Goal: Transaction & Acquisition: Book appointment/travel/reservation

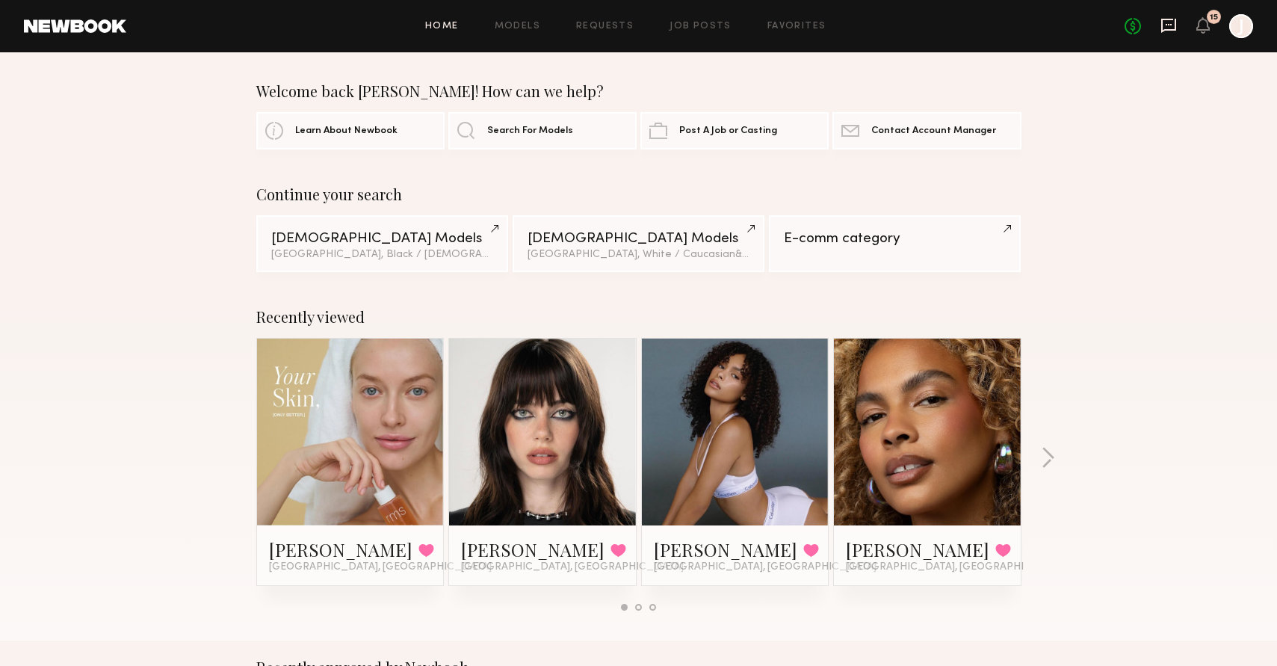
click at [1165, 29] on icon at bounding box center [1168, 26] width 15 height 14
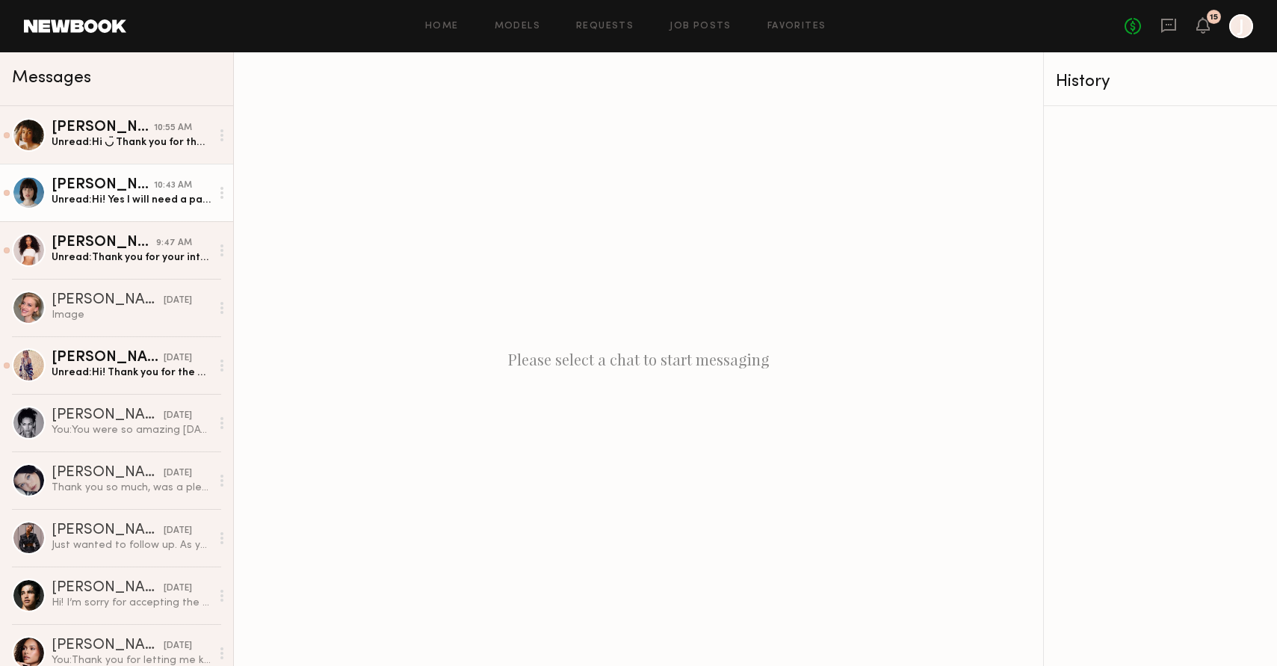
click at [90, 195] on div "Unread: Hi! Yes I will need a parking spot. I can get my nails done for sure an…" at bounding box center [131, 200] width 159 height 14
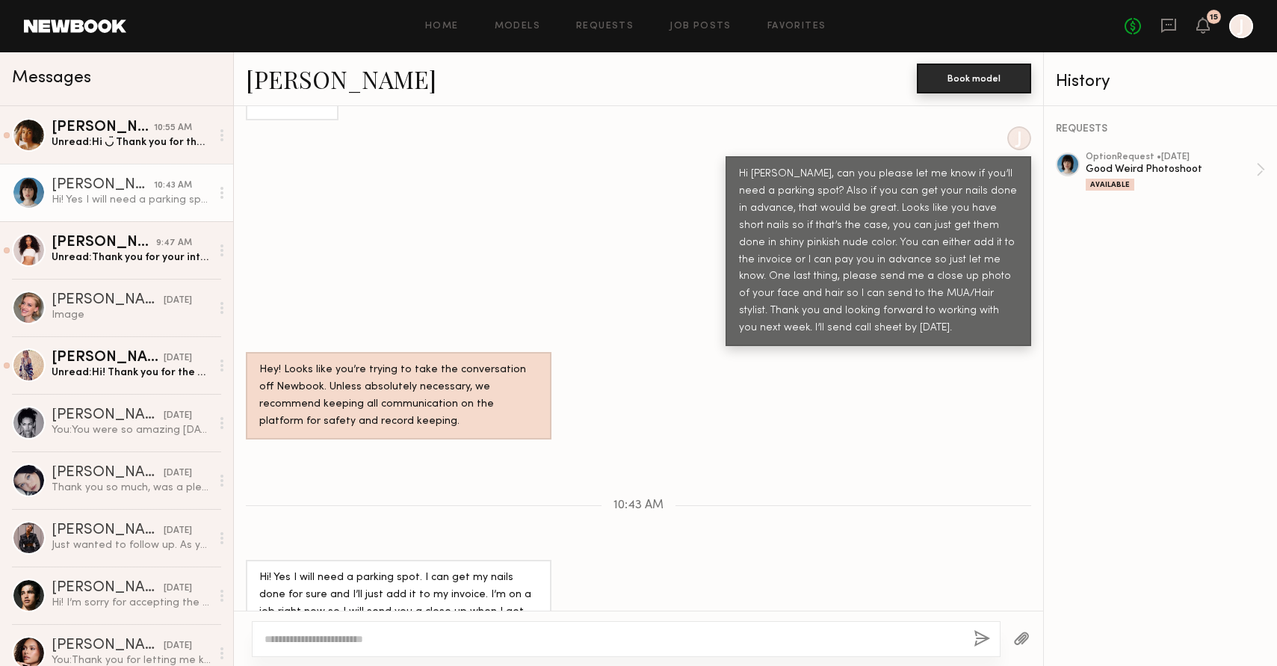
click at [983, 73] on button "Book model" at bounding box center [974, 79] width 114 height 30
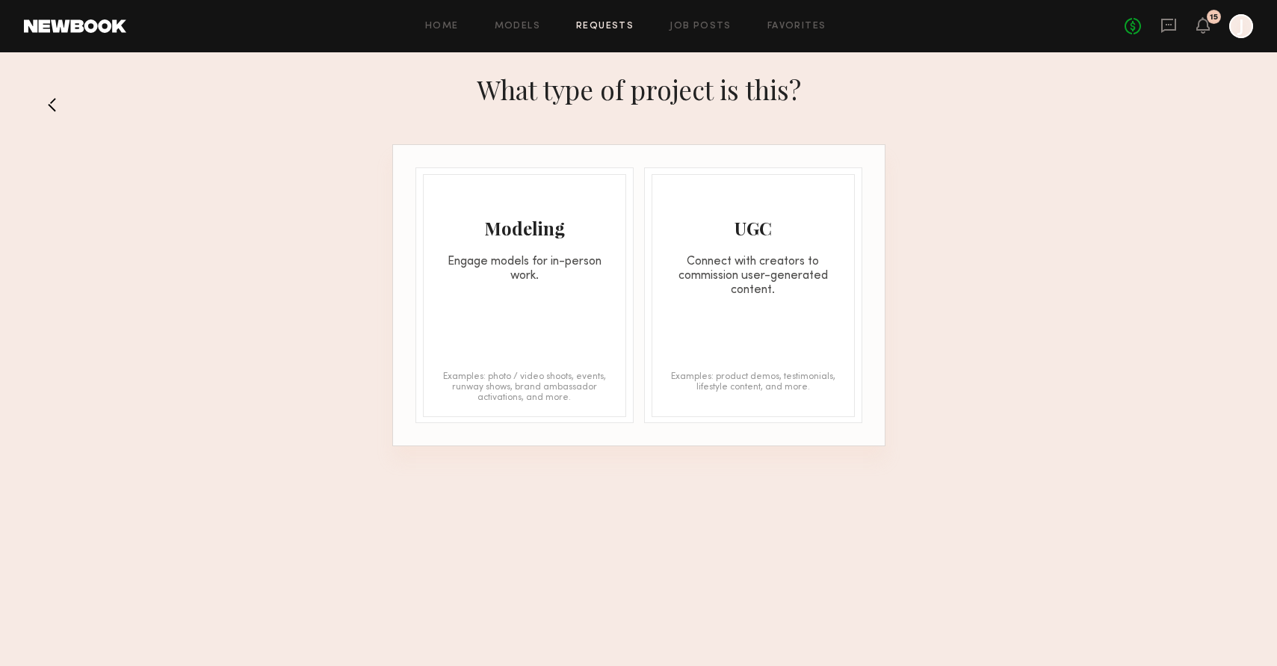
click at [490, 356] on div "Modeling Engage models for in-person work. Examples: photo / video shoots, even…" at bounding box center [524, 295] width 203 height 243
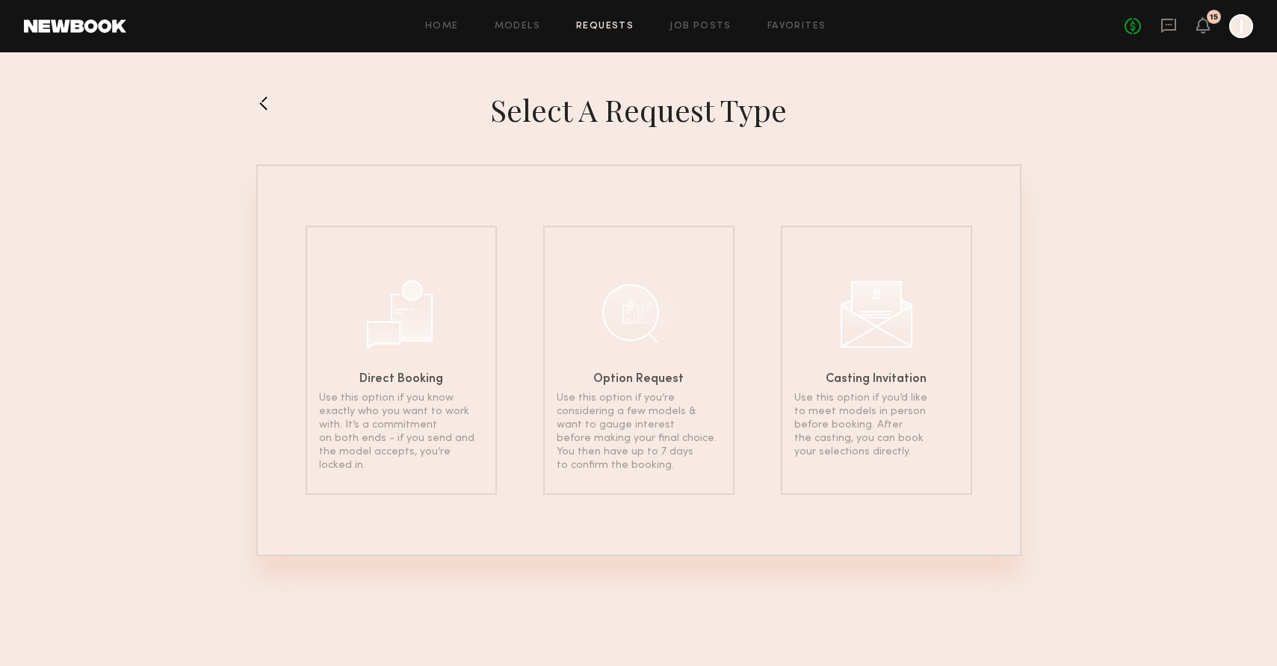
click at [432, 292] on div at bounding box center [401, 312] width 75 height 75
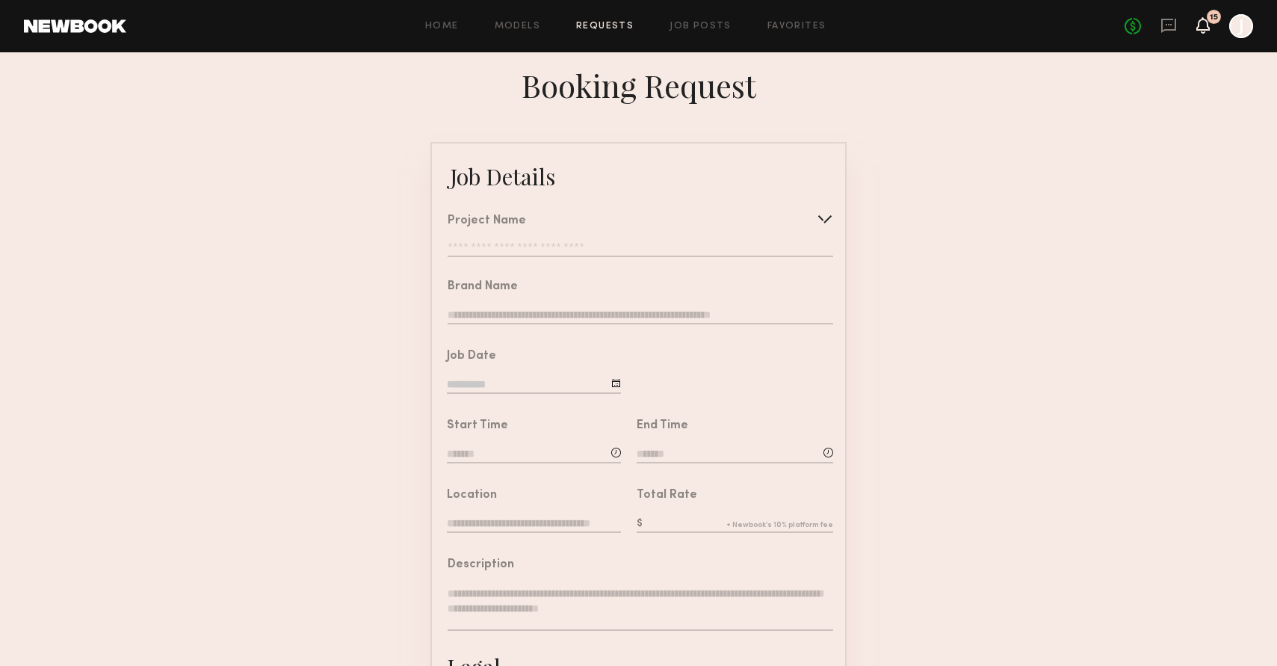
click at [1198, 24] on icon at bounding box center [1203, 24] width 12 height 10
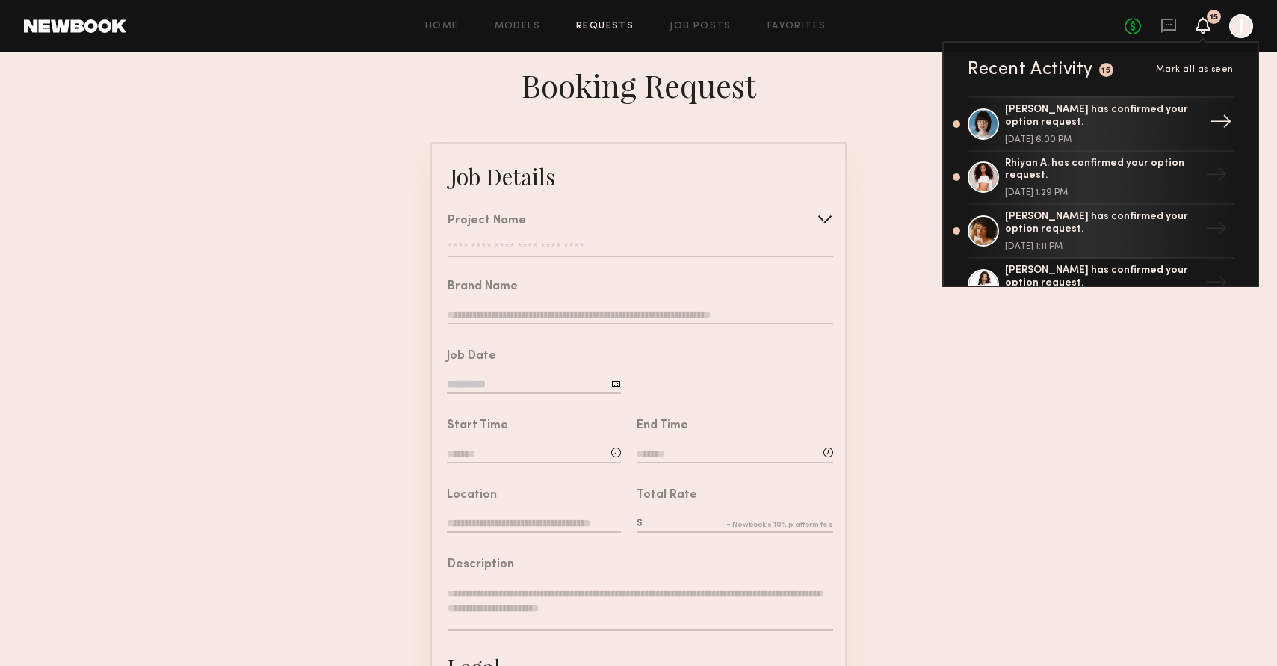
click at [1151, 129] on div "[PERSON_NAME] has confirmed your option request. [DATE] 6:00 PM" at bounding box center [1102, 124] width 194 height 40
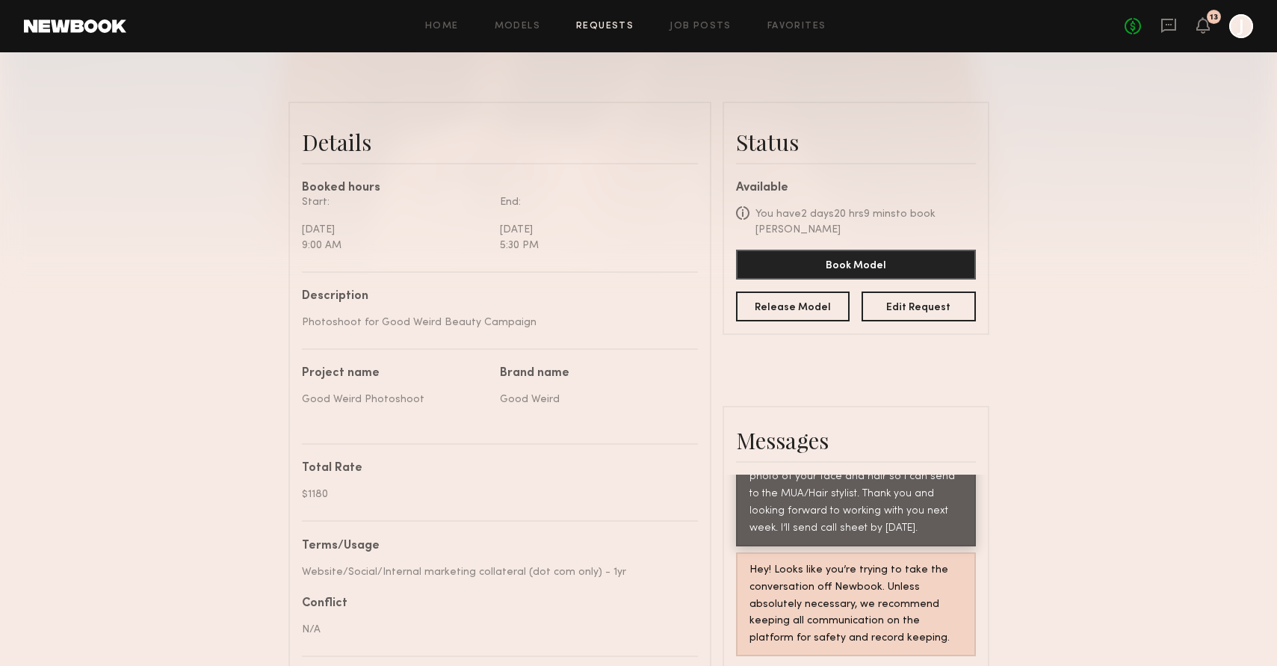
scroll to position [348, 0]
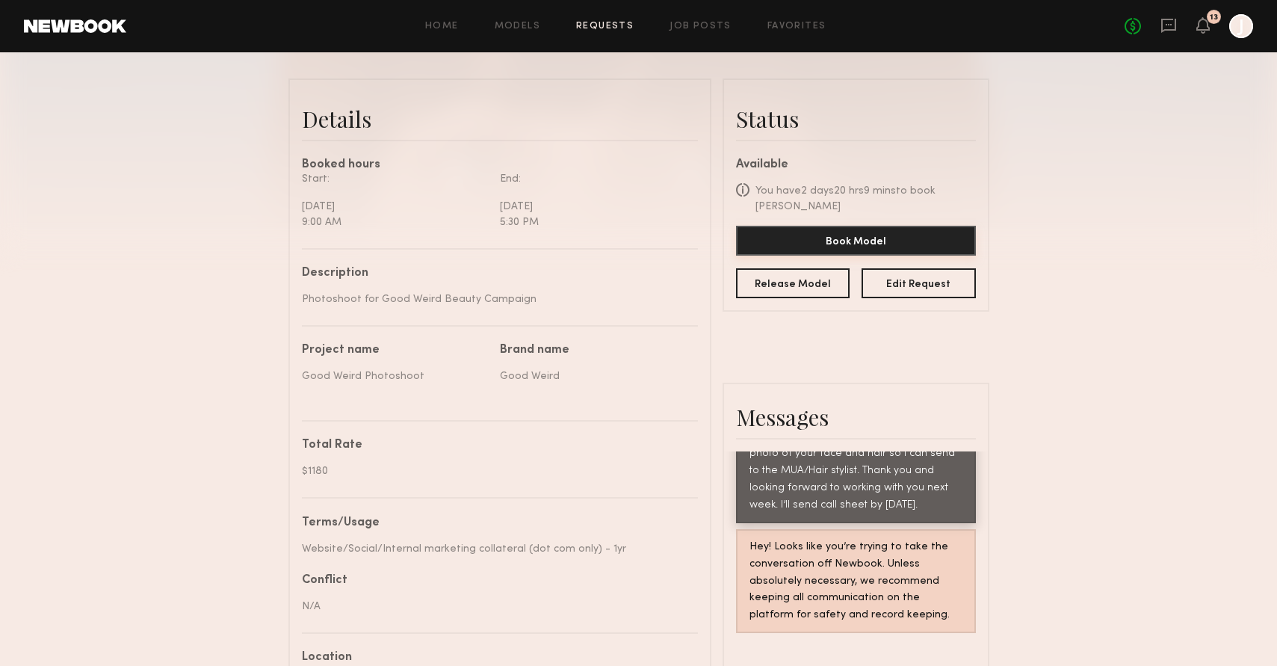
click at [797, 238] on button "Book Model" at bounding box center [856, 241] width 240 height 30
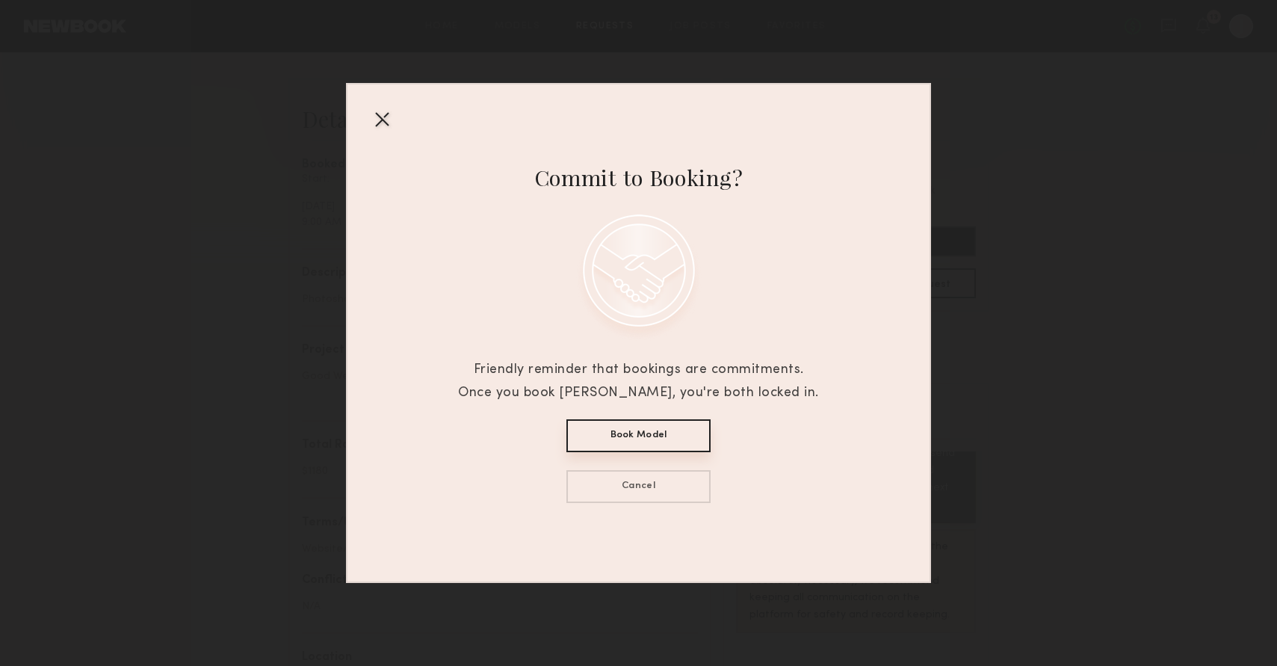
click at [673, 442] on button "Book Model" at bounding box center [638, 435] width 144 height 33
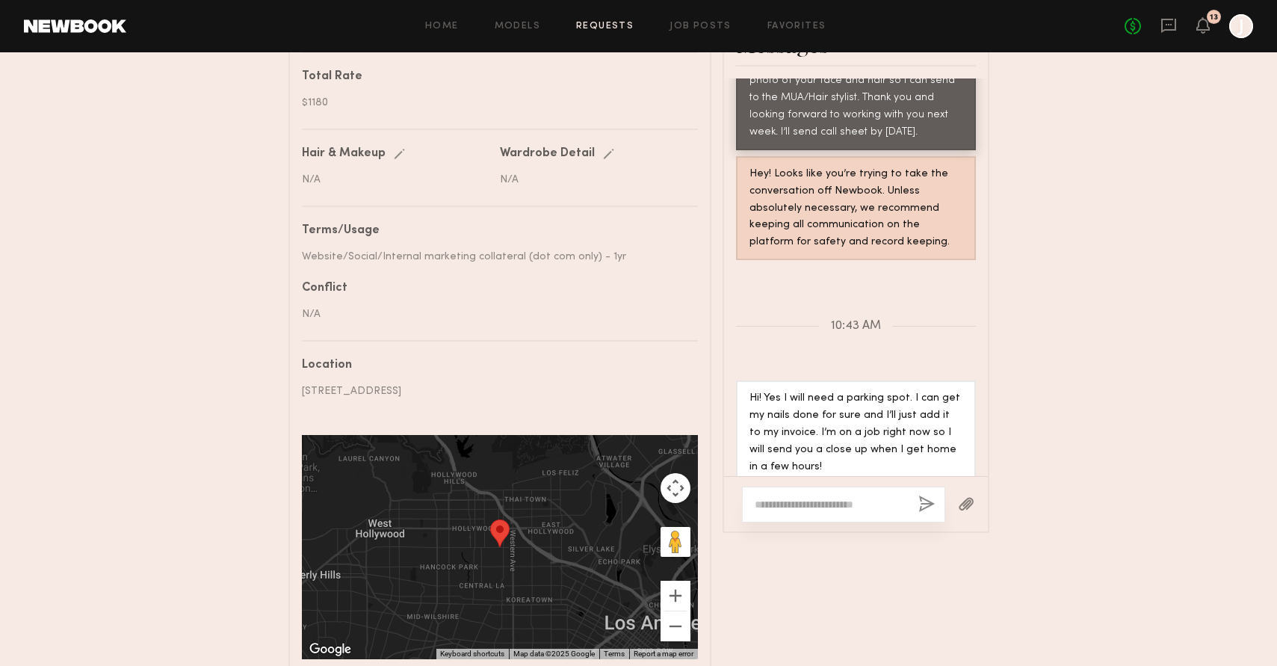
scroll to position [794, 0]
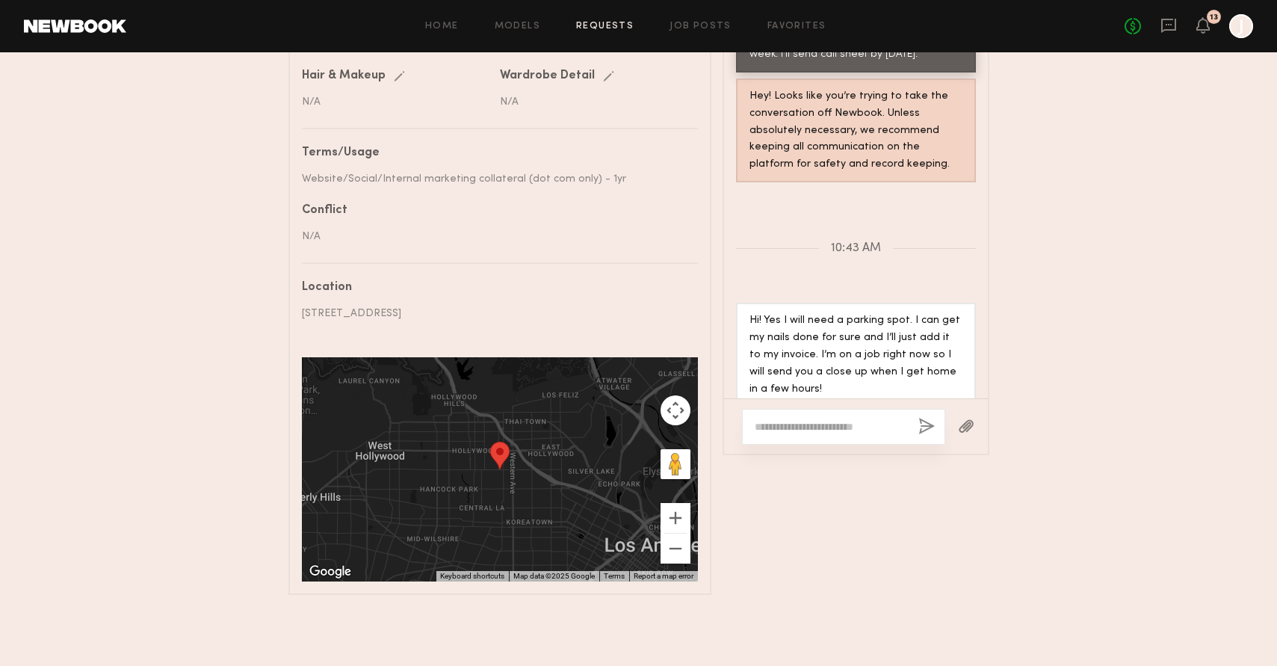
click at [821, 419] on textarea at bounding box center [831, 426] width 152 height 15
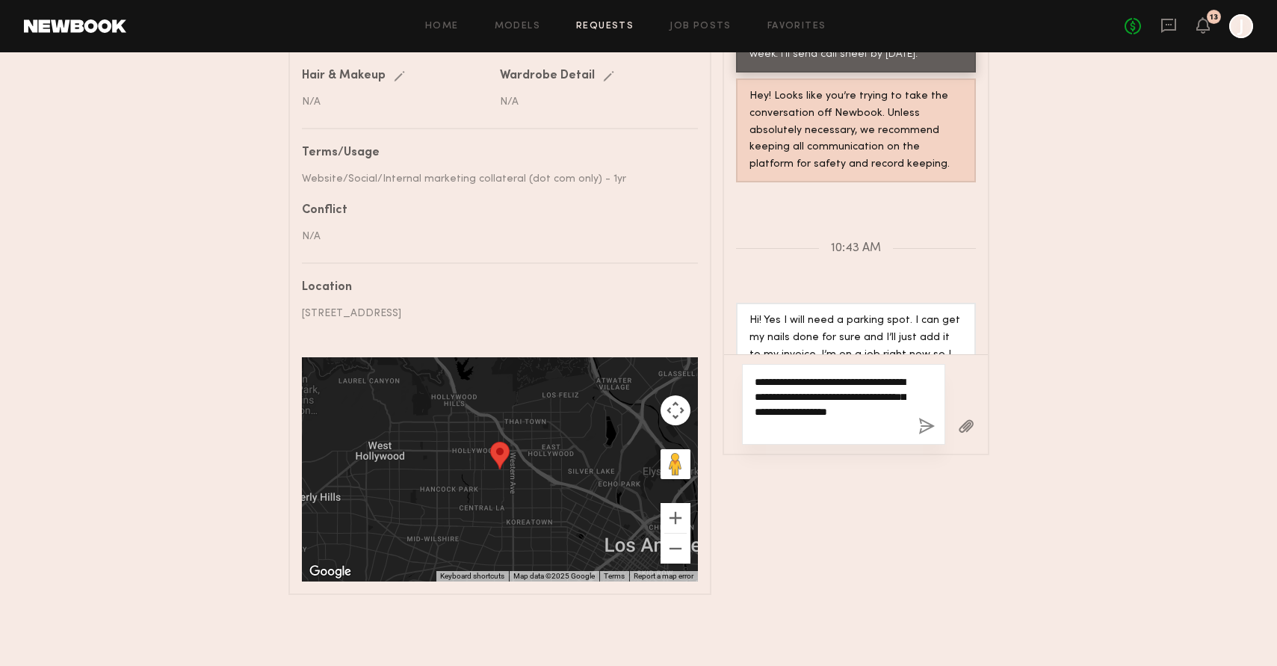
type textarea "**********"
click at [965, 418] on button "button" at bounding box center [966, 427] width 16 height 19
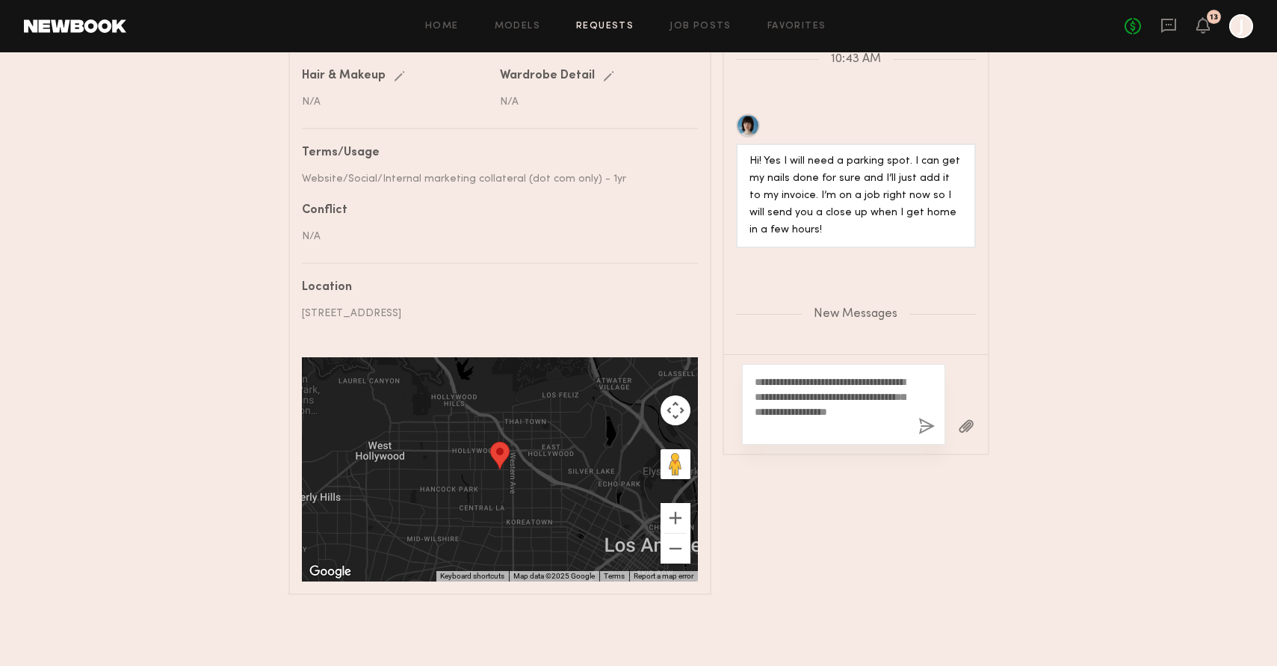
scroll to position [1569, 0]
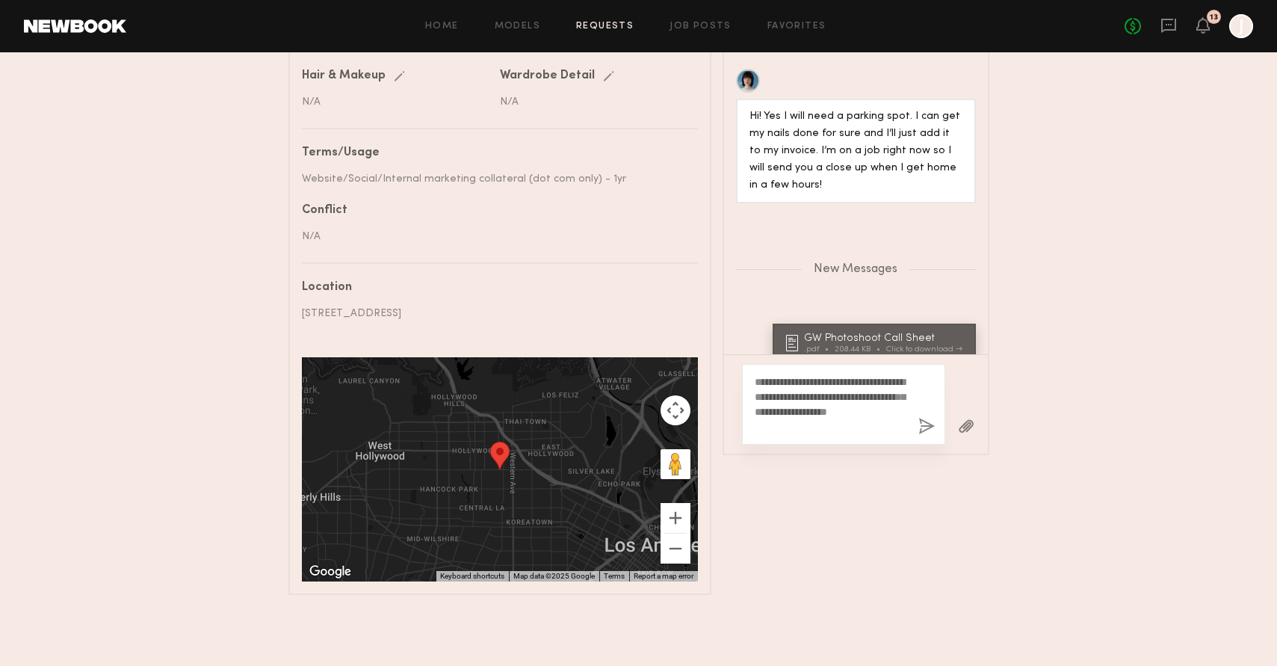
click at [929, 418] on button "button" at bounding box center [926, 427] width 16 height 19
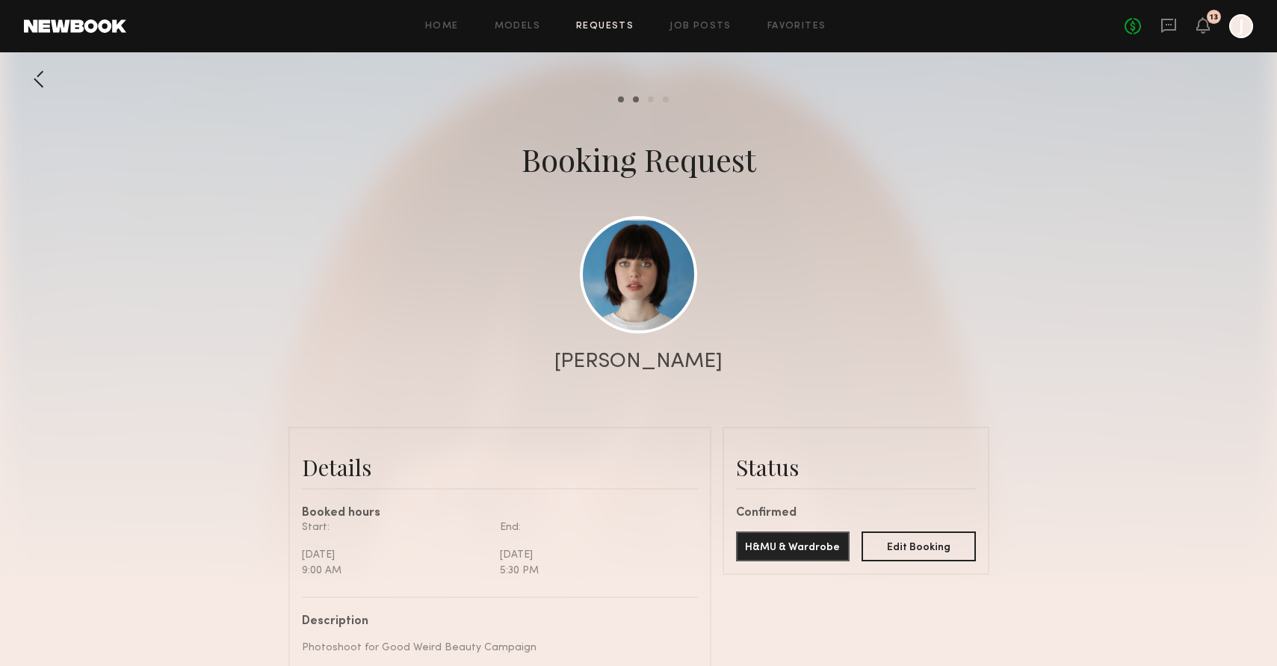
scroll to position [0, 0]
click at [1204, 37] on div "No fees up to $5,000 13 J" at bounding box center [1188, 26] width 129 height 24
click at [1173, 31] on icon at bounding box center [1168, 25] width 16 height 16
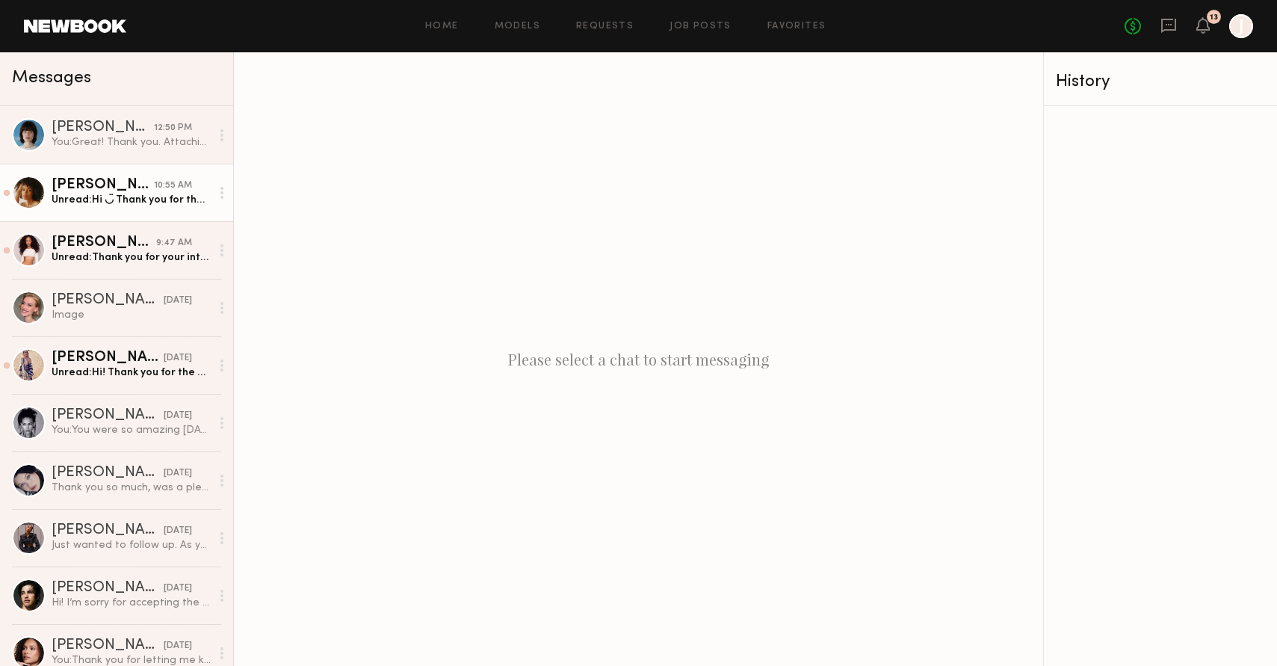
click at [90, 199] on div "Unread: Hi ◡̈ Thank you for the option request. Do you have any updates on conf…" at bounding box center [131, 200] width 159 height 14
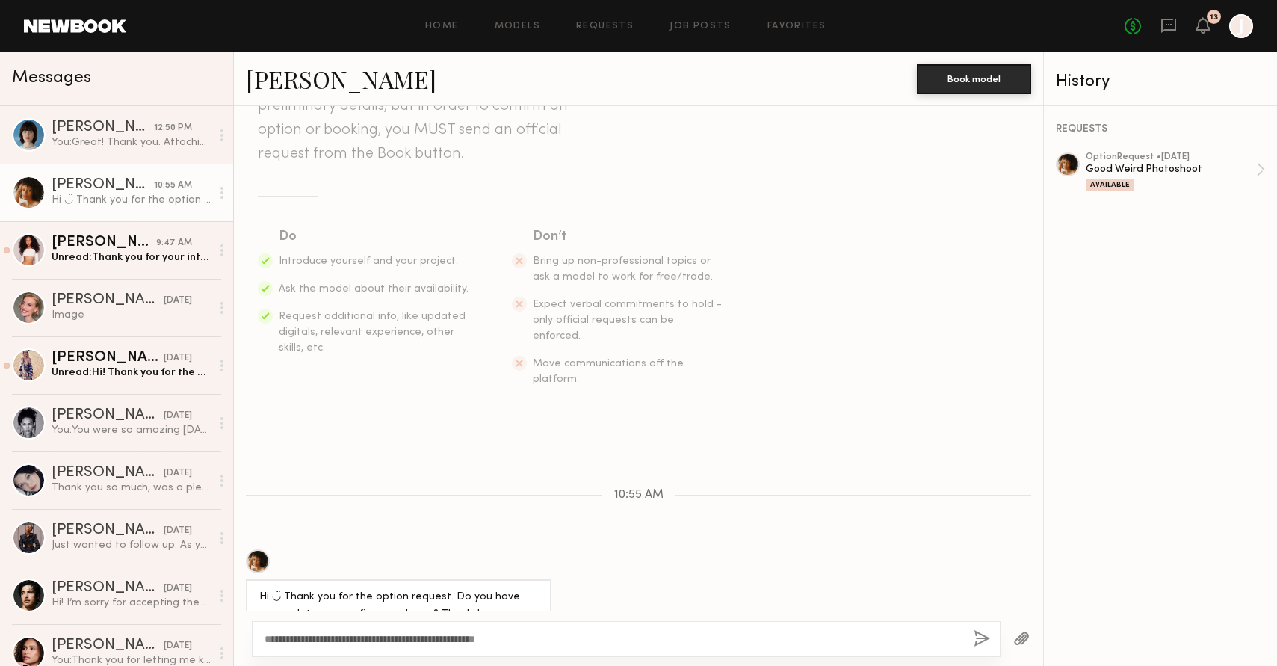
type textarea "**********"
click at [977, 645] on button "button" at bounding box center [982, 639] width 16 height 19
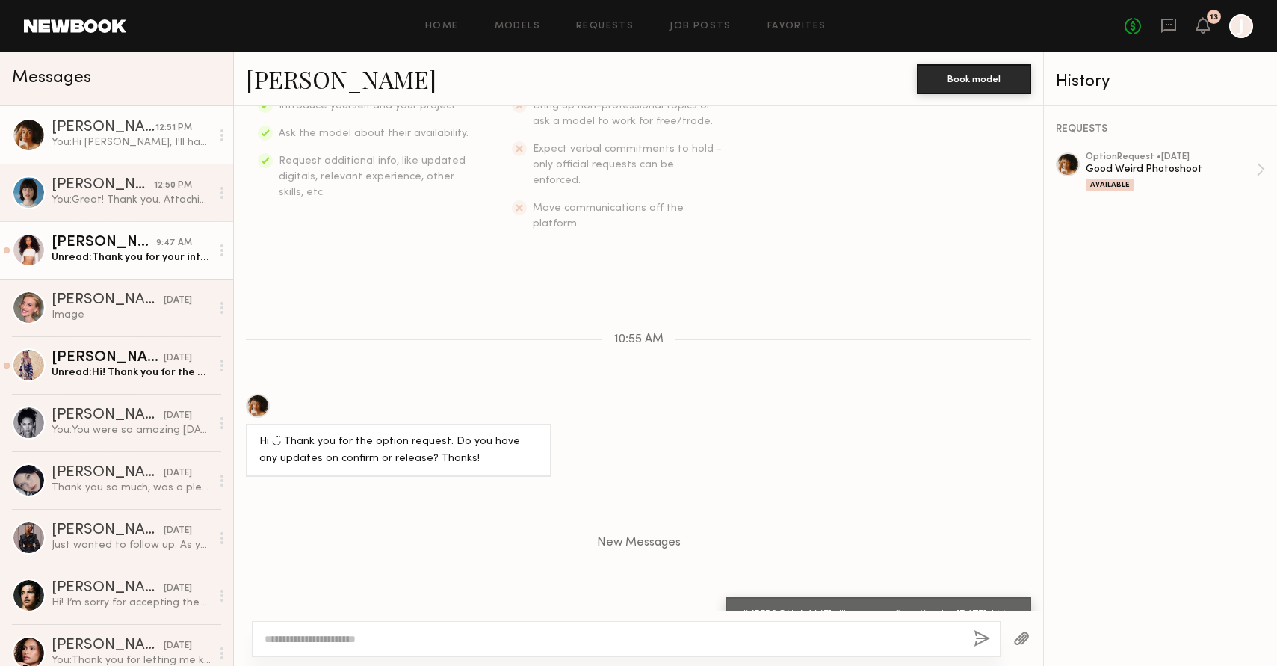
click at [114, 253] on div "Unread: Thank you for your interest in me! I just wanted to say I would love to…" at bounding box center [131, 257] width 159 height 14
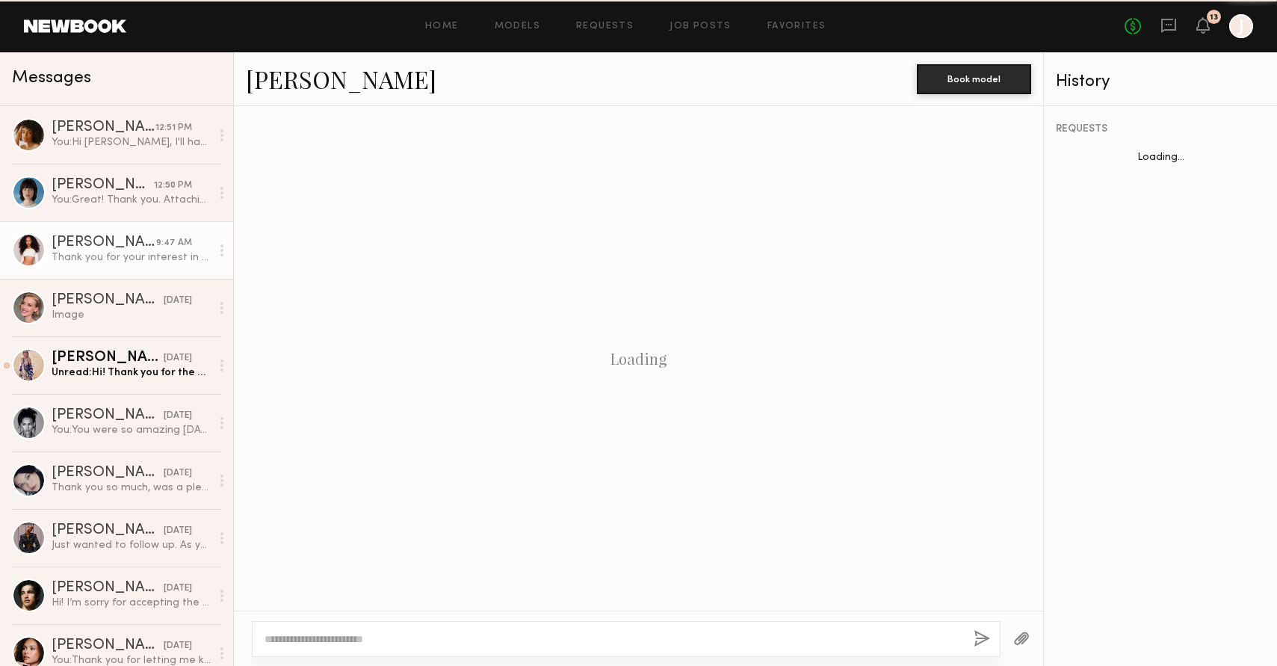
scroll to position [154, 0]
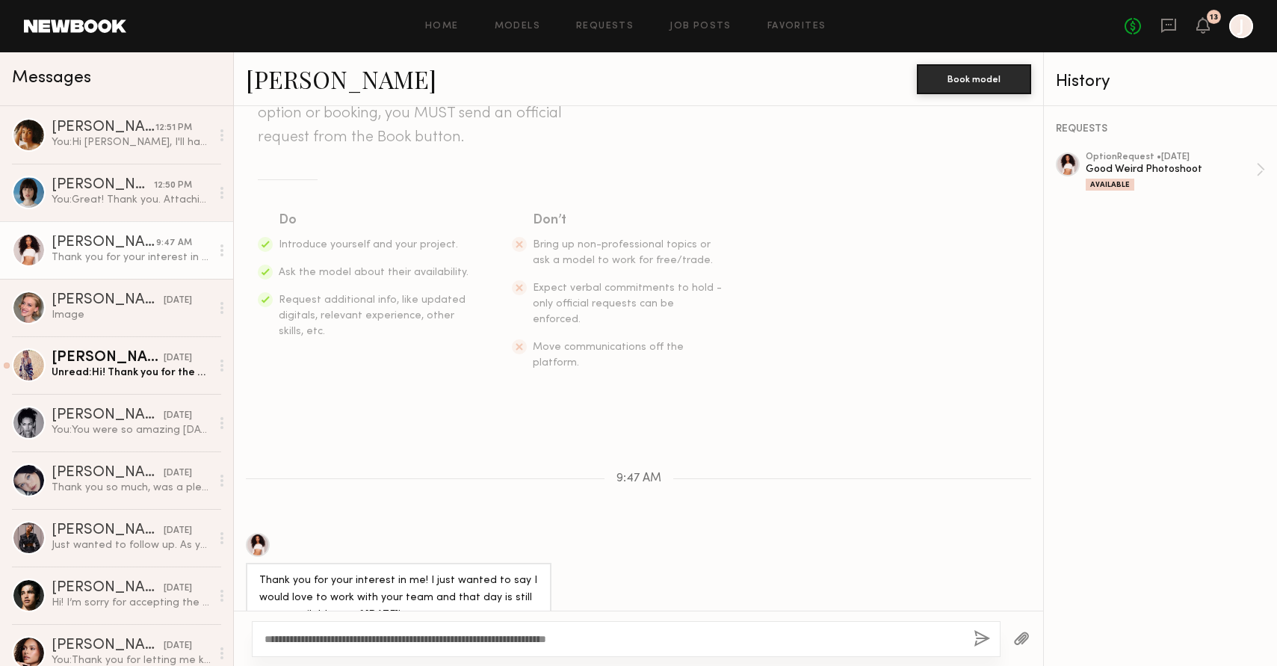
type textarea "**********"
click at [987, 646] on button "button" at bounding box center [982, 639] width 16 height 19
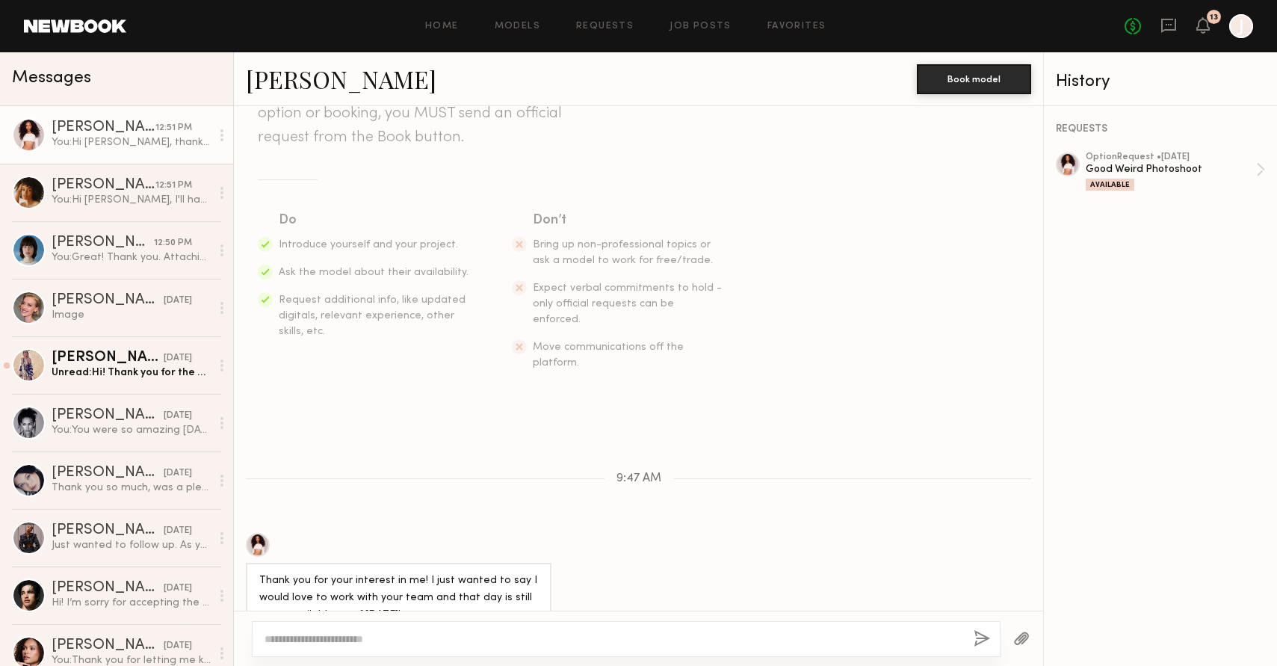
scroll to position [326, 0]
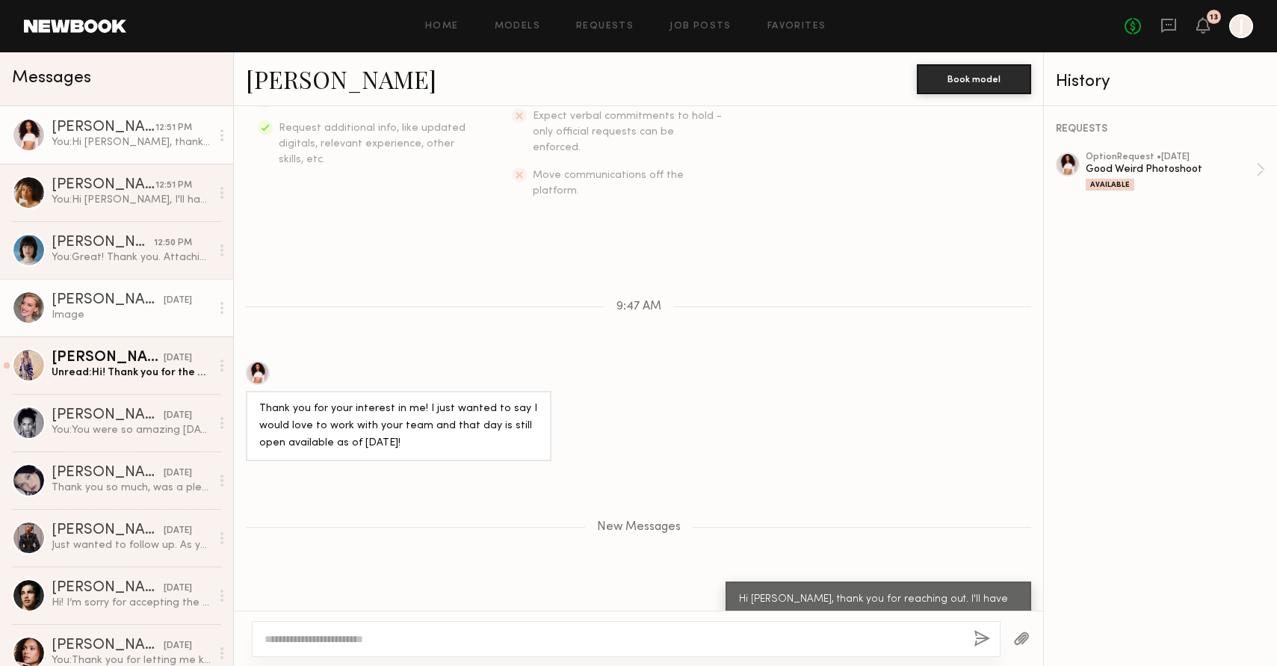
click at [99, 316] on div "Image" at bounding box center [131, 315] width 159 height 14
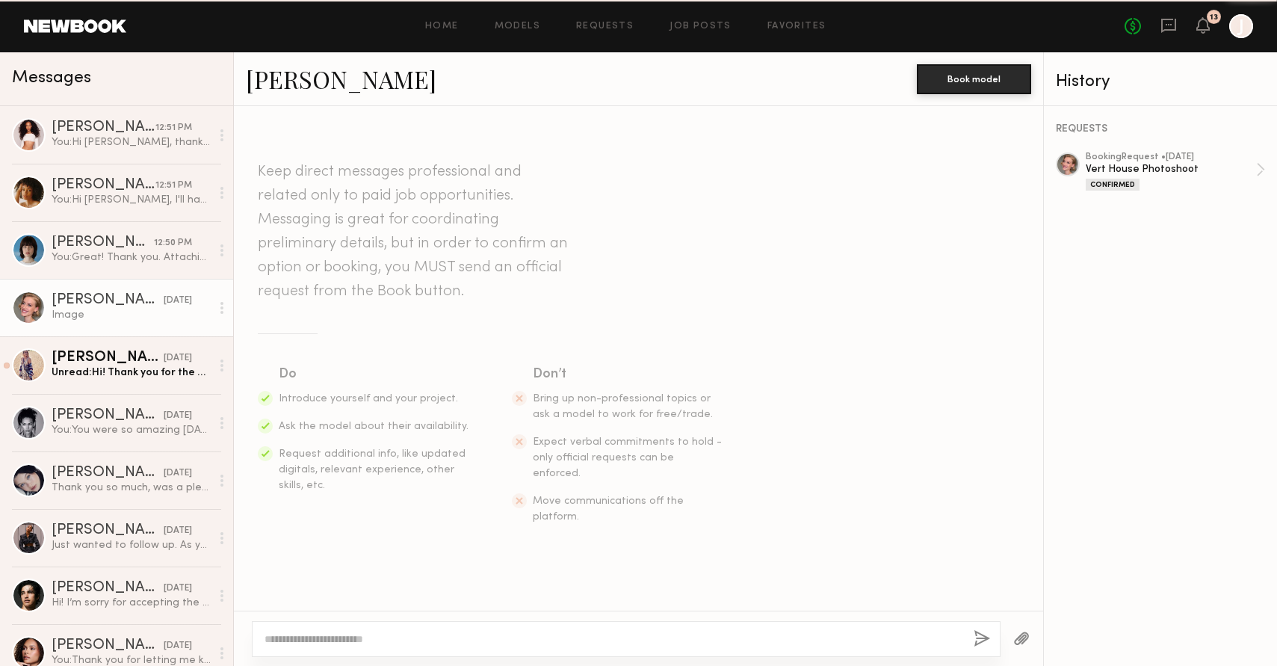
scroll to position [1427, 0]
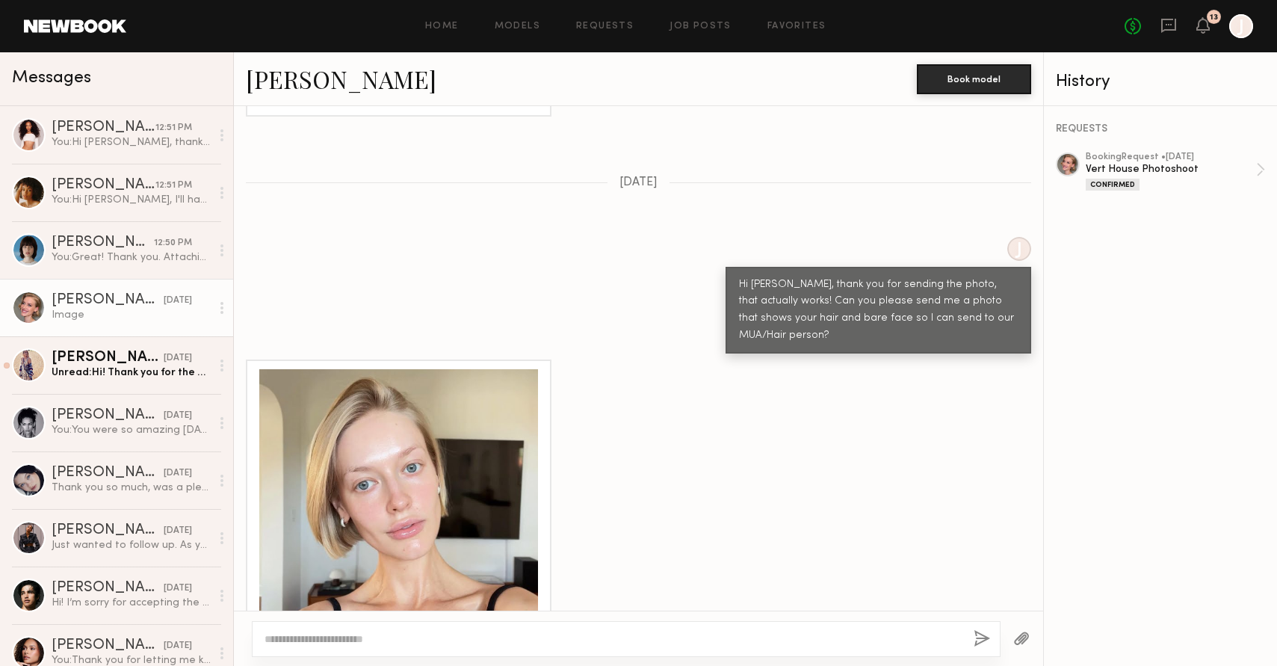
click at [462, 646] on div at bounding box center [626, 639] width 749 height 36
click at [454, 651] on div at bounding box center [626, 639] width 749 height 36
click at [436, 646] on div at bounding box center [626, 639] width 749 height 36
type textarea "*"
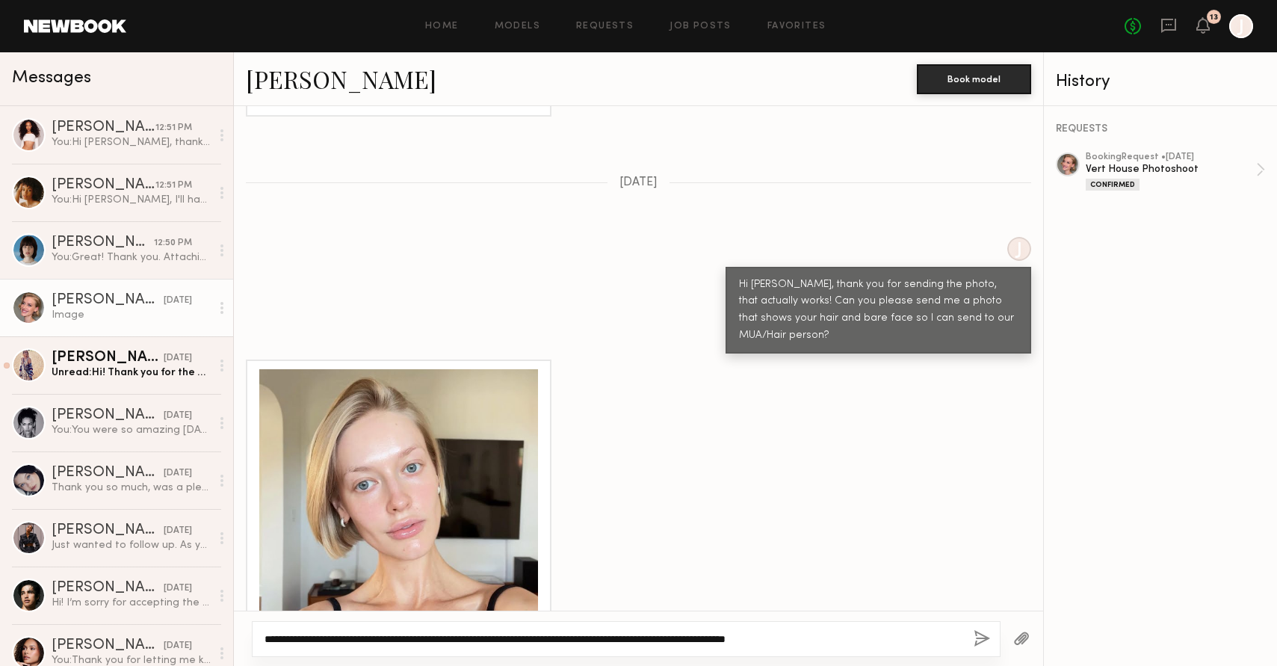
type textarea "**********"
click at [1025, 640] on button "button" at bounding box center [1021, 639] width 16 height 19
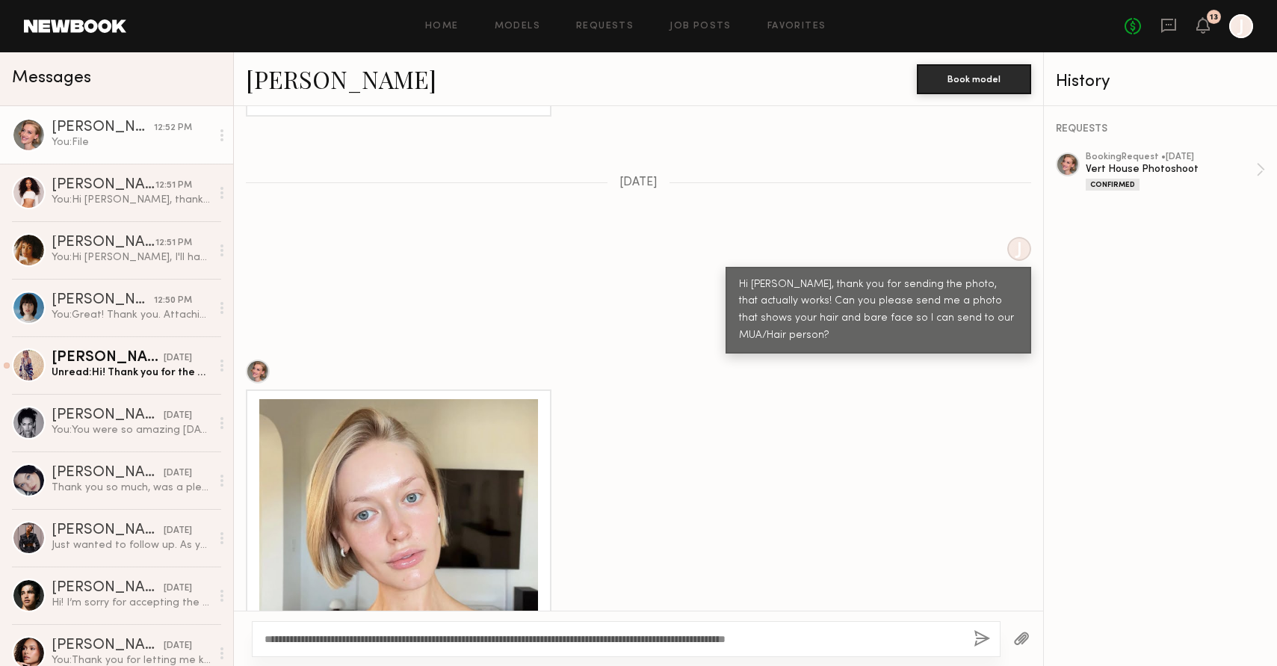
scroll to position [1730, 0]
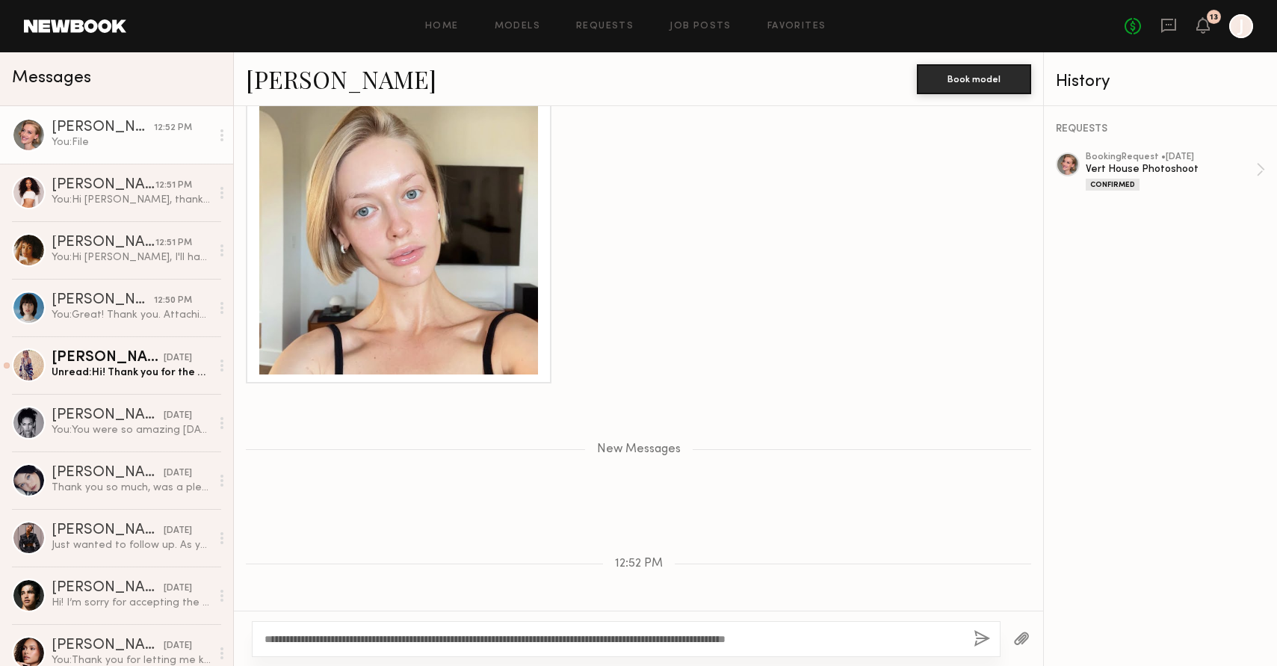
click at [982, 642] on button "button" at bounding box center [982, 639] width 16 height 19
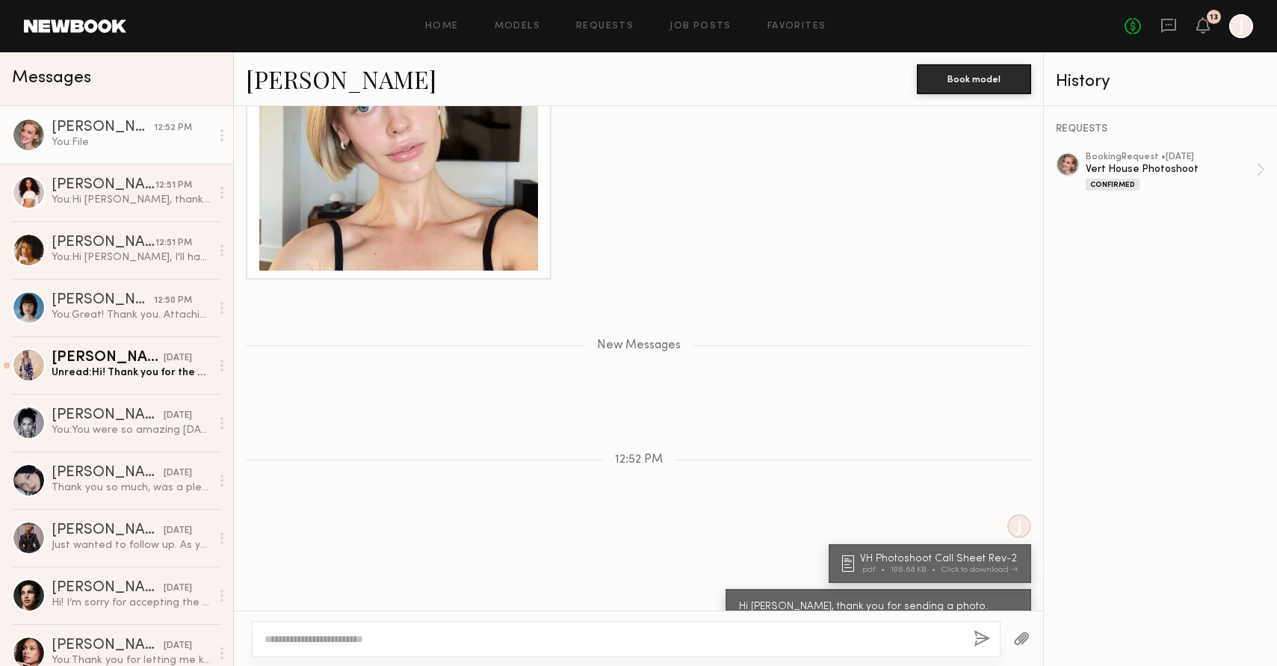
scroll to position [1925, 0]
